Goal: Task Accomplishment & Management: Use online tool/utility

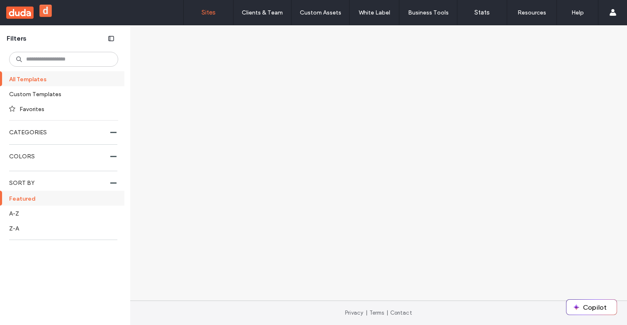
click at [207, 20] on link "Sites" at bounding box center [208, 12] width 49 height 25
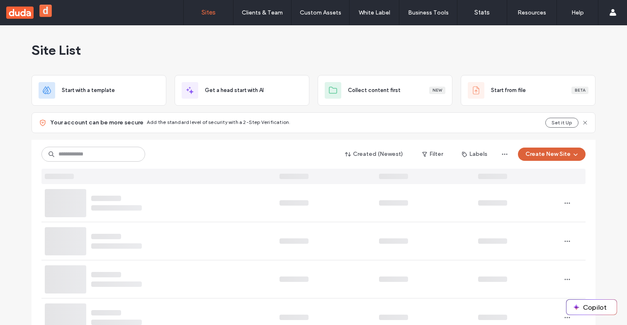
click at [545, 160] on button "Create New Site" at bounding box center [552, 154] width 68 height 13
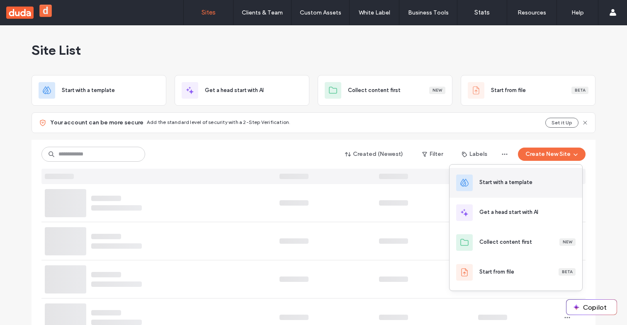
click at [520, 179] on div "Start with a template" at bounding box center [505, 182] width 53 height 8
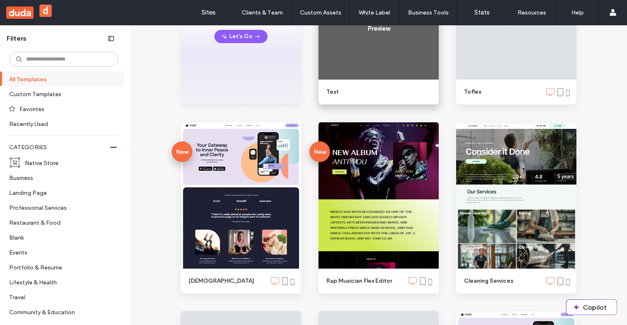
scroll to position [218, 0]
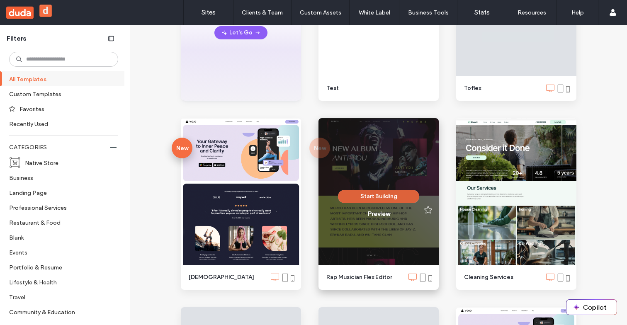
click at [392, 198] on button "Start Building" at bounding box center [378, 196] width 81 height 13
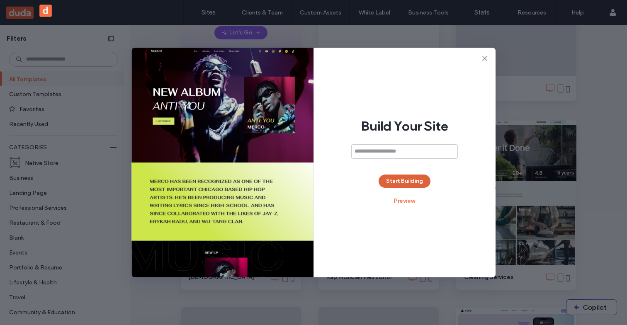
click at [401, 184] on button "Start Building" at bounding box center [405, 181] width 52 height 13
